Goal: Check status: Check status

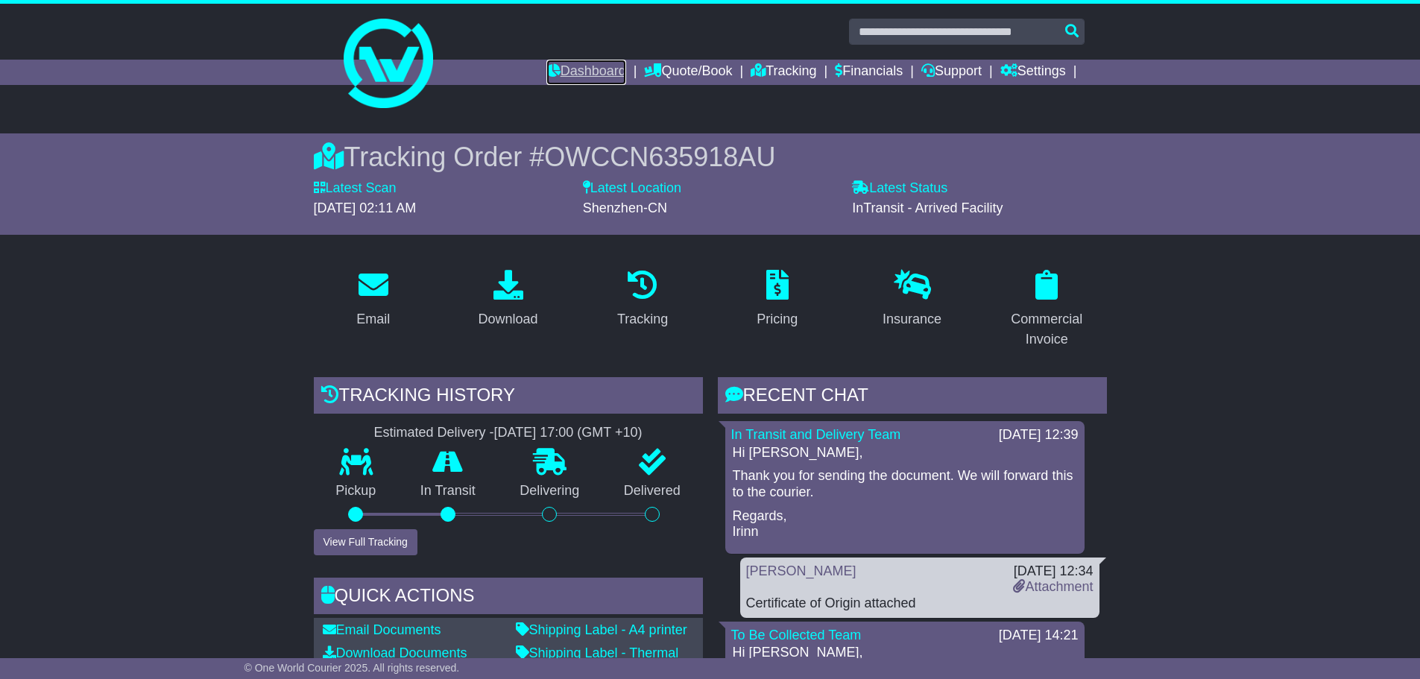
click at [549, 66] on link "Dashboard" at bounding box center [587, 72] width 80 height 25
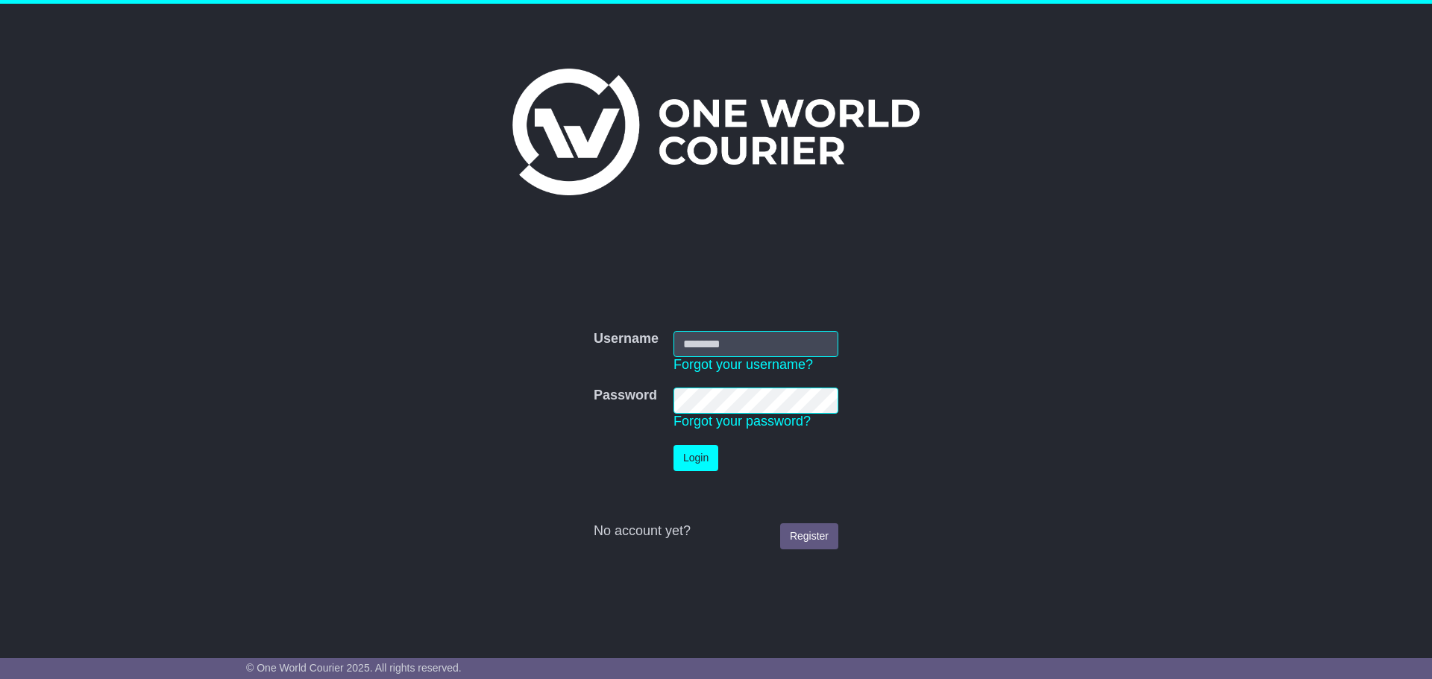
type input "**********"
click at [709, 457] on button "Login" at bounding box center [695, 458] width 45 height 26
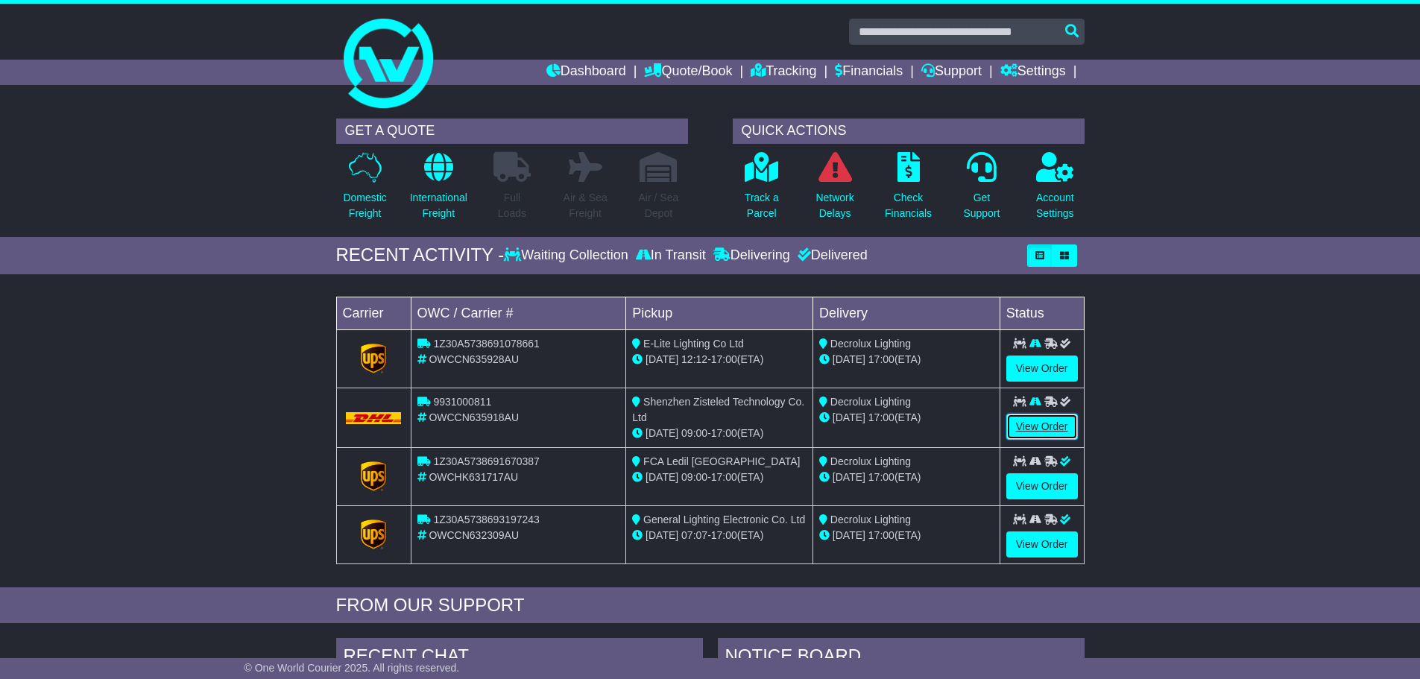
click at [1027, 424] on link "View Order" at bounding box center [1043, 427] width 72 height 26
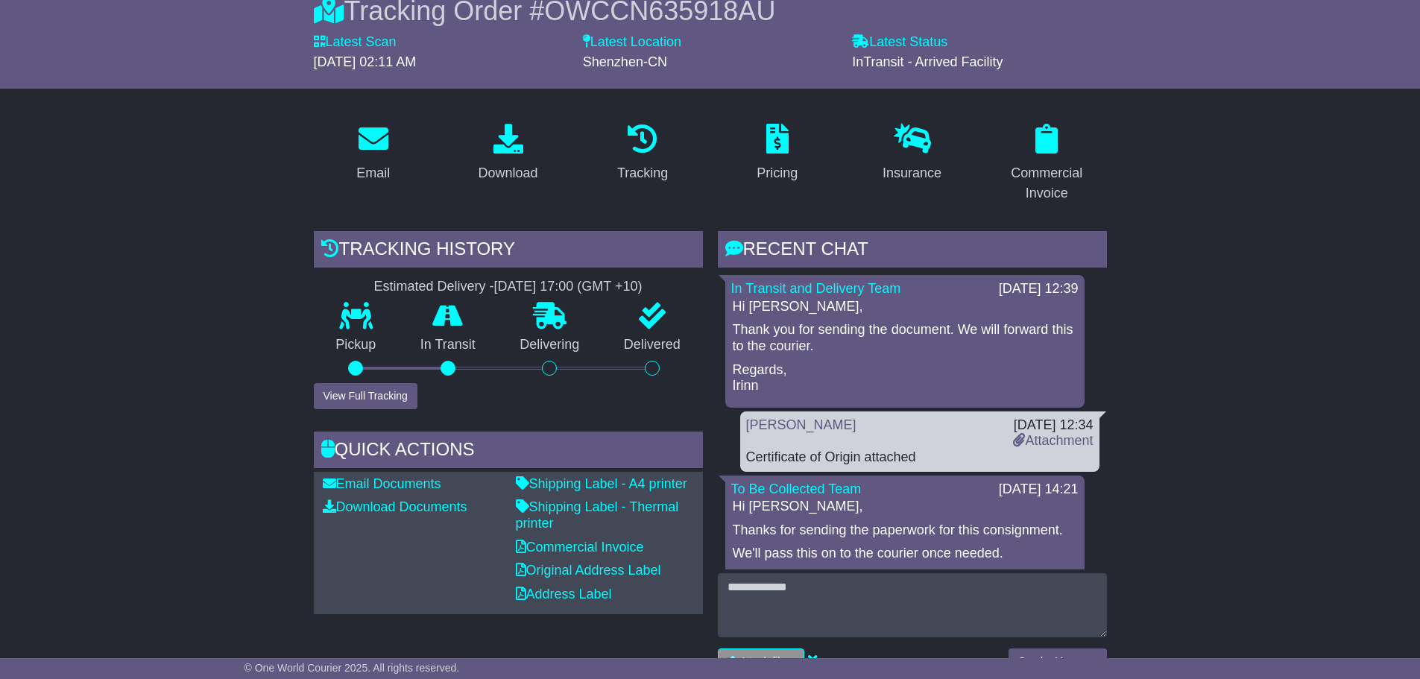
scroll to position [224, 0]
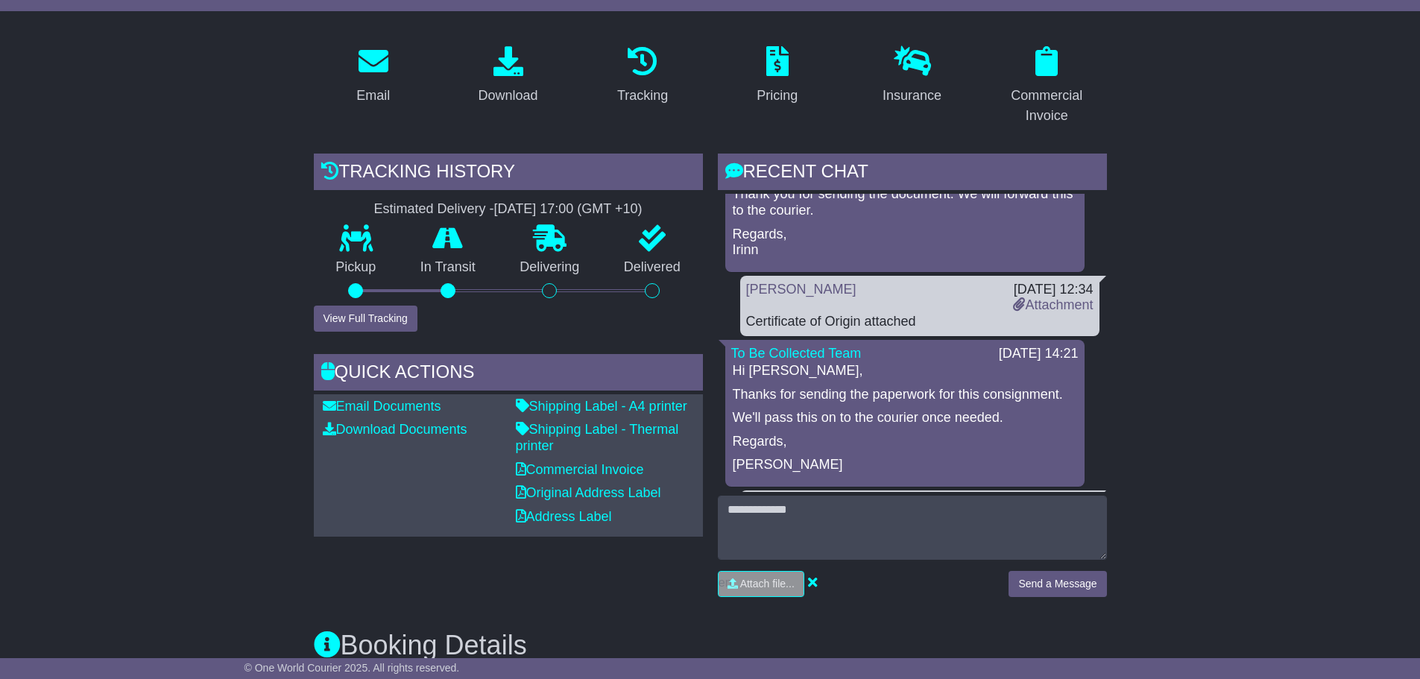
scroll to position [0, 0]
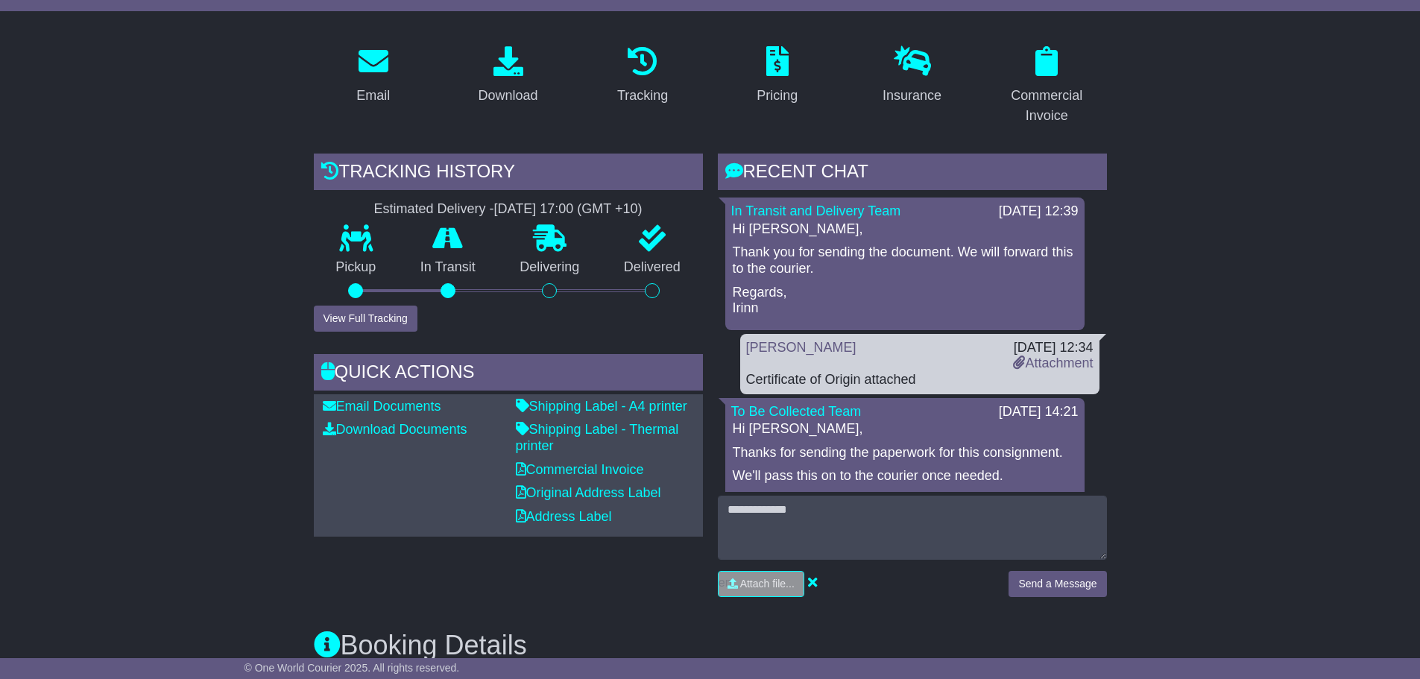
click at [362, 315] on button "View Full Tracking" at bounding box center [366, 319] width 104 height 26
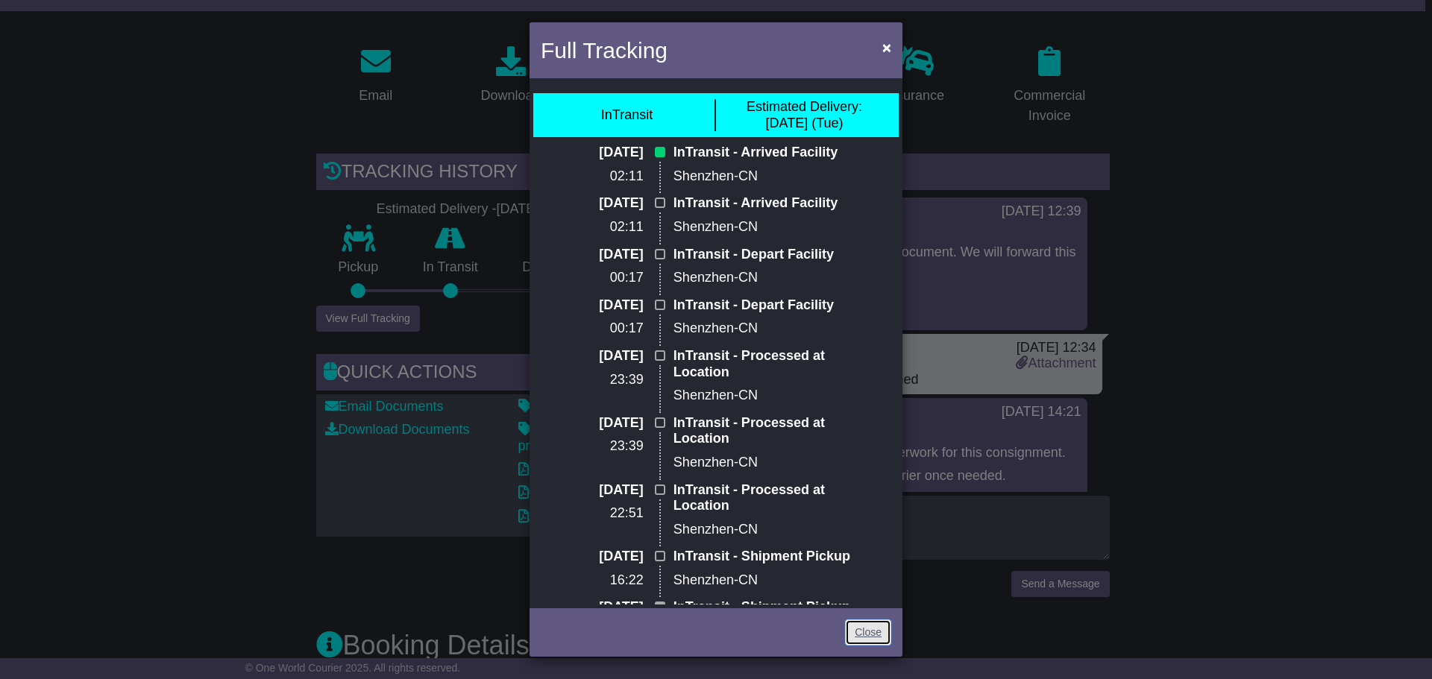
click at [875, 620] on link "Close" at bounding box center [868, 633] width 46 height 26
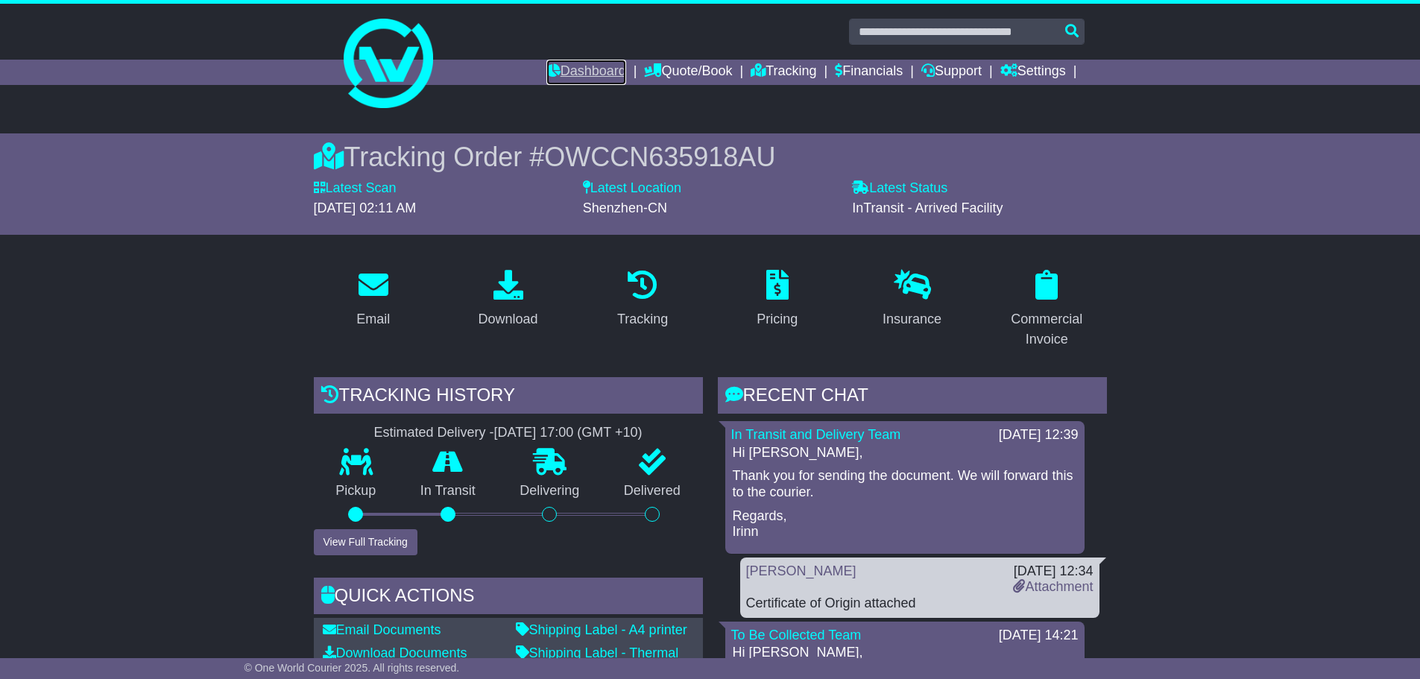
click at [547, 72] on link "Dashboard" at bounding box center [587, 72] width 80 height 25
